Goal: Task Accomplishment & Management: Manage account settings

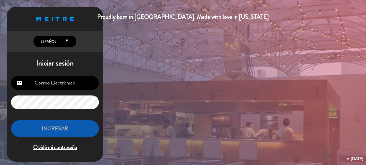
click at [70, 86] on input "email" at bounding box center [55, 83] width 88 height 14
click at [55, 127] on div "email lock INGRESAR Olvidé mi contraseña" at bounding box center [55, 114] width 97 height 84
click at [66, 90] on div "email lock INGRESAR Olvidé mi contraseña" at bounding box center [55, 114] width 97 height 84
click at [66, 86] on input "email" at bounding box center [55, 83] width 88 height 14
click at [91, 86] on input "email" at bounding box center [55, 83] width 88 height 14
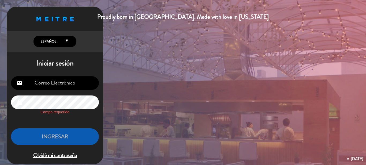
type input "[EMAIL_ADDRESS][DOMAIN_NAME]"
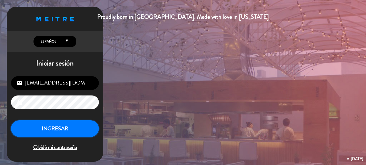
click at [23, 128] on button "INGRESAR" at bounding box center [55, 129] width 88 height 17
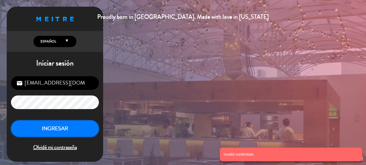
click at [71, 137] on button "INGRESAR" at bounding box center [55, 129] width 88 height 17
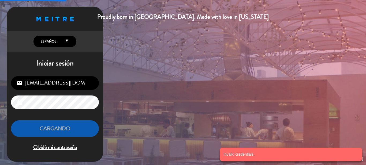
click at [71, 129] on button "Cargando" at bounding box center [55, 129] width 88 height 17
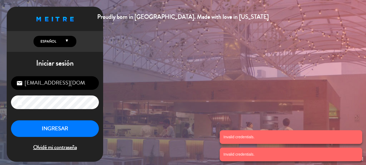
click at [67, 148] on span "Olvidé mi contraseña" at bounding box center [55, 147] width 88 height 9
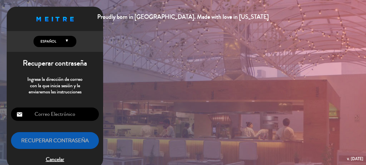
scroll to position [10, 0]
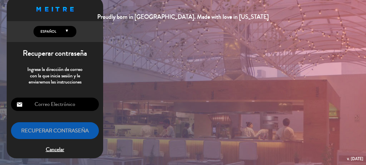
click at [81, 106] on input "email" at bounding box center [55, 105] width 88 height 14
type input "[EMAIL_ADDRESS][DOMAIN_NAME]"
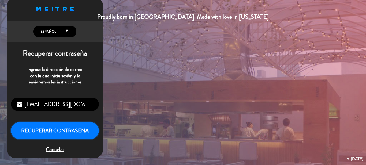
click at [69, 131] on button "Recuperar contraseña" at bounding box center [55, 131] width 88 height 17
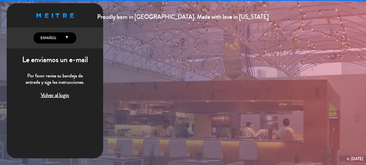
scroll to position [3, 0]
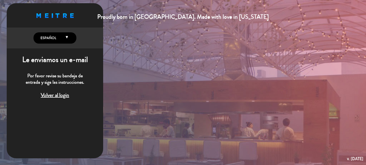
click at [53, 95] on span "Volver al login" at bounding box center [55, 95] width 88 height 9
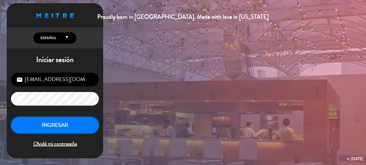
click at [28, 126] on button "INGRESAR" at bounding box center [55, 125] width 88 height 17
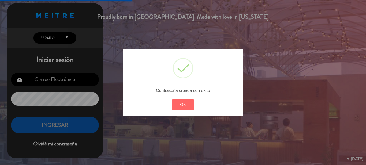
scroll to position [0, 0]
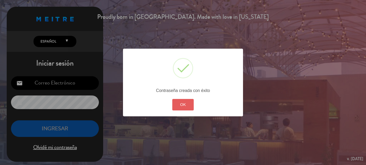
click at [185, 104] on button "OK" at bounding box center [183, 105] width 22 height 12
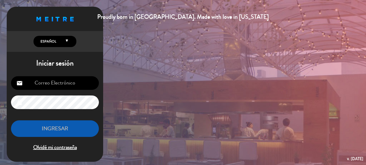
click at [66, 66] on h1 "Iniciar sesión" at bounding box center [55, 63] width 97 height 9
click at [58, 87] on input "email" at bounding box center [55, 83] width 88 height 14
click at [13, 115] on div "email lock INGRESAR Olvidé mi contraseña" at bounding box center [55, 114] width 97 height 84
click at [57, 84] on input "email" at bounding box center [55, 83] width 88 height 14
type input "[EMAIL_ADDRESS][DOMAIN_NAME]"
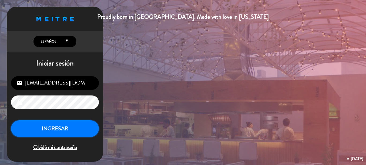
click at [61, 131] on button "INGRESAR" at bounding box center [55, 129] width 88 height 17
click at [147, 98] on div "Proudly born in [GEOGRAPHIC_DATA]. Made with love in [US_STATE] English Español…" at bounding box center [183, 82] width 366 height 165
click at [62, 130] on button "INGRESAR" at bounding box center [55, 129] width 88 height 17
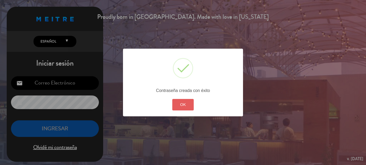
click at [185, 105] on button "OK" at bounding box center [183, 105] width 22 height 12
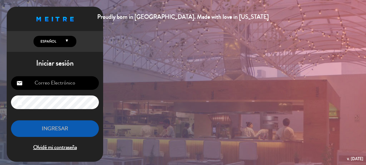
click at [175, 16] on div "Proudly born in [GEOGRAPHIC_DATA]. Made with love in [US_STATE]" at bounding box center [183, 17] width 366 height 10
click at [244, 51] on div "Proudly born in [GEOGRAPHIC_DATA]. Made with love in [US_STATE] English Español…" at bounding box center [183, 82] width 366 height 165
click at [249, 121] on div "Proudly born in [GEOGRAPHIC_DATA]. Made with love in [US_STATE] English Español…" at bounding box center [183, 82] width 366 height 165
click at [68, 41] on icon at bounding box center [67, 42] width 2 height 7
click at [67, 41] on icon at bounding box center [67, 42] width 2 height 7
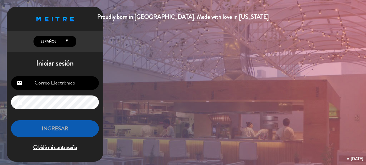
click at [77, 86] on input "email" at bounding box center [55, 83] width 88 height 14
click at [90, 68] on h1 "Iniciar sesión" at bounding box center [55, 63] width 97 height 9
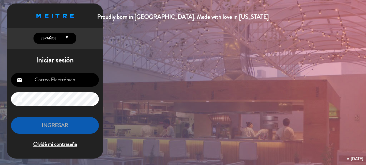
scroll to position [3, 0]
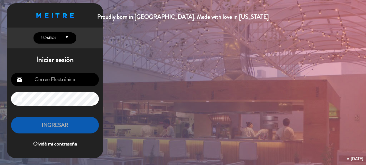
click at [45, 80] on input "email" at bounding box center [55, 80] width 88 height 14
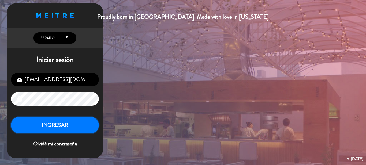
click at [25, 122] on button "INGRESAR" at bounding box center [55, 125] width 88 height 17
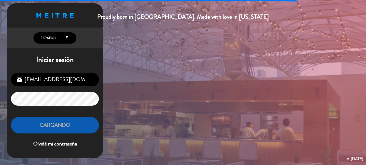
click at [52, 81] on input "[EMAIL_ADDRESS][DOMAIN_NAME]" at bounding box center [55, 80] width 88 height 14
type input "[EMAIL_ADDRESS][DOMAIN_NAME]"
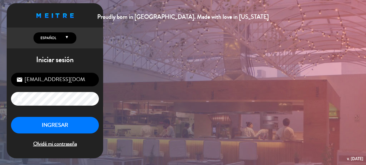
drag, startPoint x: 0, startPoint y: 158, endPoint x: 188, endPoint y: 103, distance: 195.8
click at [188, 103] on div "Proudly born in [GEOGRAPHIC_DATA]. Made with love in [US_STATE] English Español…" at bounding box center [183, 82] width 366 height 165
click at [64, 120] on button "INGRESAR" at bounding box center [55, 125] width 88 height 17
click at [16, 99] on icon "lock" at bounding box center [19, 99] width 6 height 6
click at [17, 99] on icon "lock" at bounding box center [19, 99] width 6 height 6
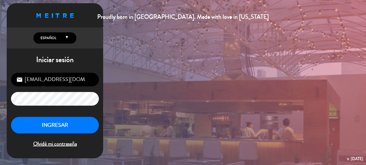
click at [100, 100] on div "[EMAIL_ADDRESS][DOMAIN_NAME] email lock INGRESAR Olvidé mi contraseña" at bounding box center [55, 111] width 97 height 84
click at [27, 125] on button "INGRESAR" at bounding box center [55, 125] width 88 height 17
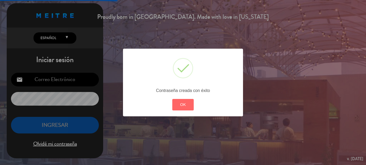
scroll to position [0, 0]
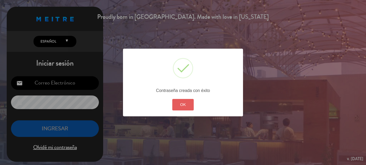
click at [181, 104] on button "OK" at bounding box center [183, 105] width 22 height 12
